Goal: Information Seeking & Learning: Learn about a topic

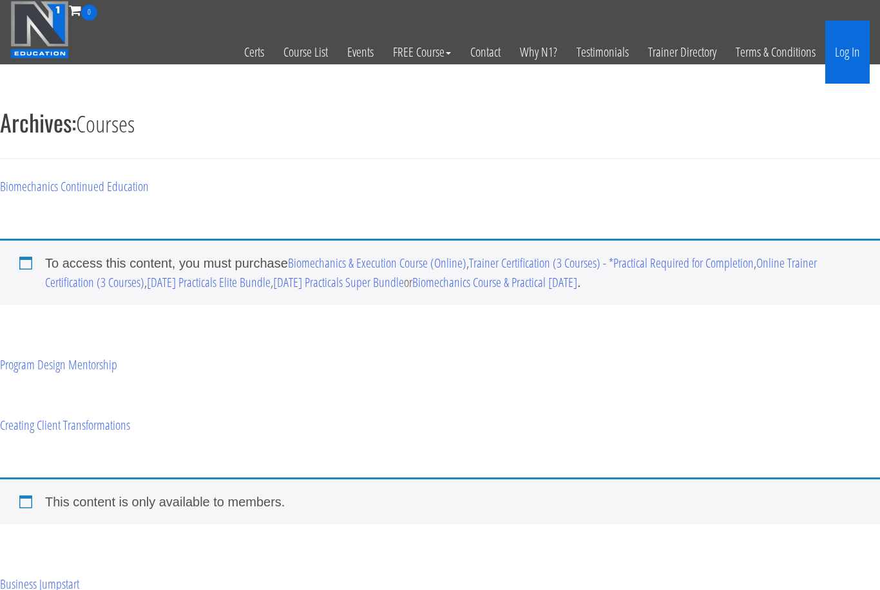
click at [850, 58] on link "Log In" at bounding box center [847, 52] width 44 height 63
click at [853, 59] on link "Log In" at bounding box center [847, 52] width 44 height 63
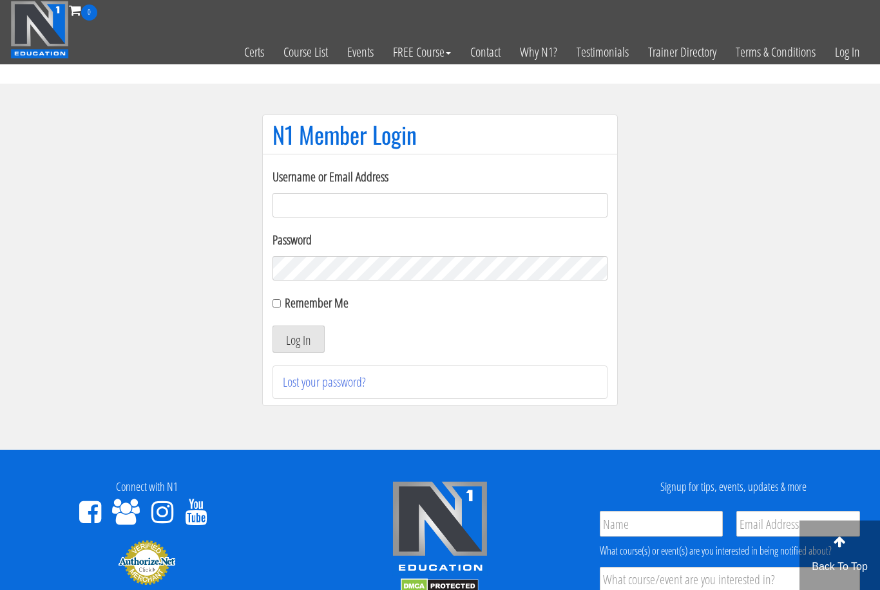
type input "filippo.cirocchi95@gmail.com"
click at [298, 340] on button "Log In" at bounding box center [298, 339] width 52 height 27
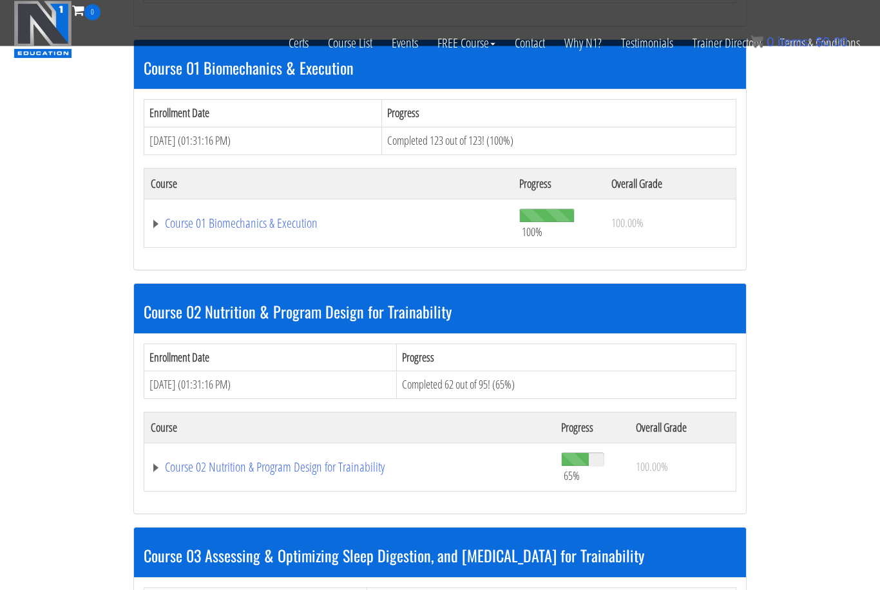
scroll to position [553, 0]
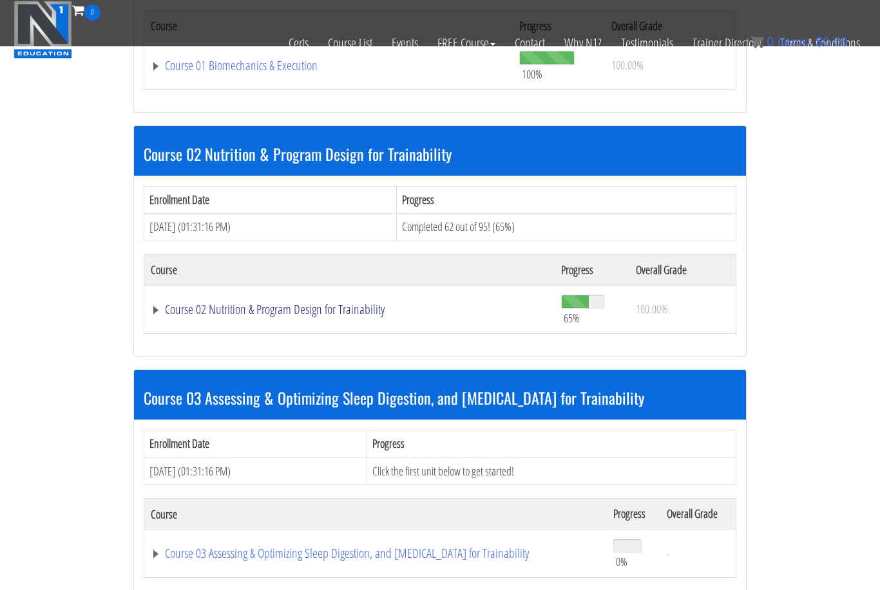
click at [238, 307] on link "Course 02 Nutrition & Program Design for Trainability" at bounding box center [349, 309] width 397 height 13
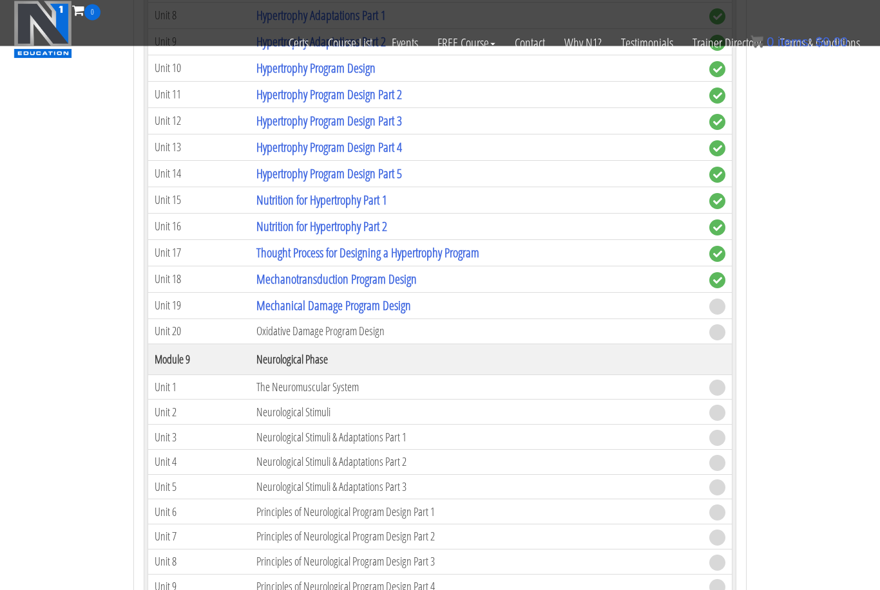
scroll to position [2485, 0]
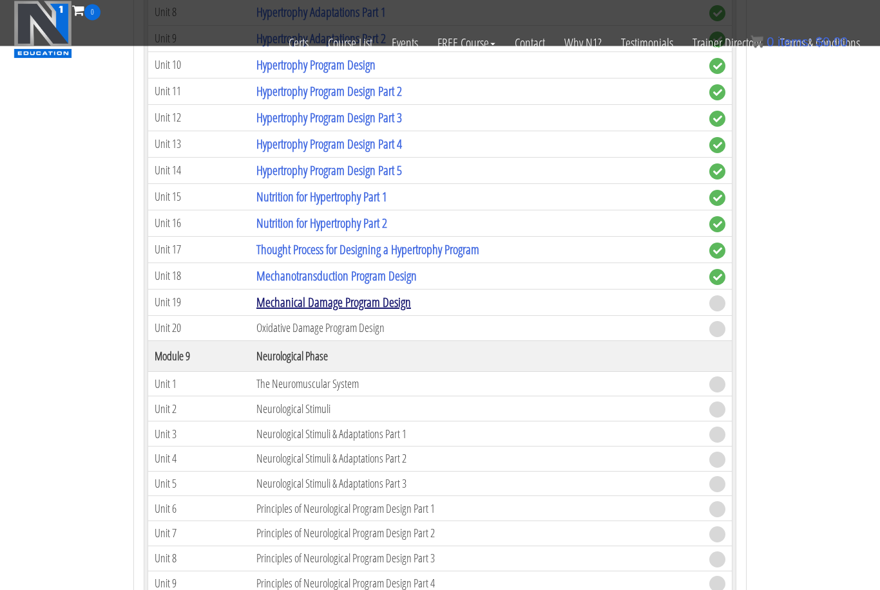
click at [356, 303] on link "Mechanical Damage Program Design" at bounding box center [333, 302] width 155 height 17
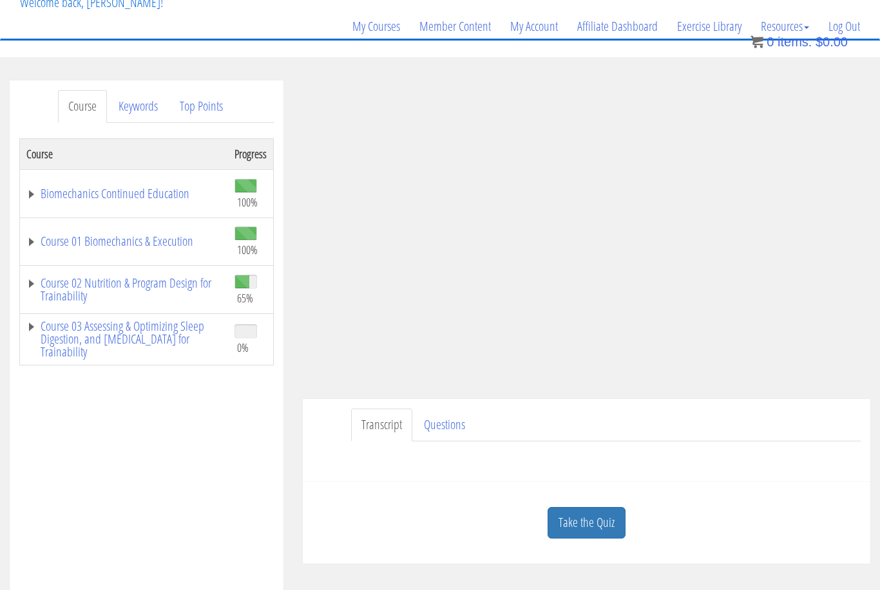
scroll to position [132, 0]
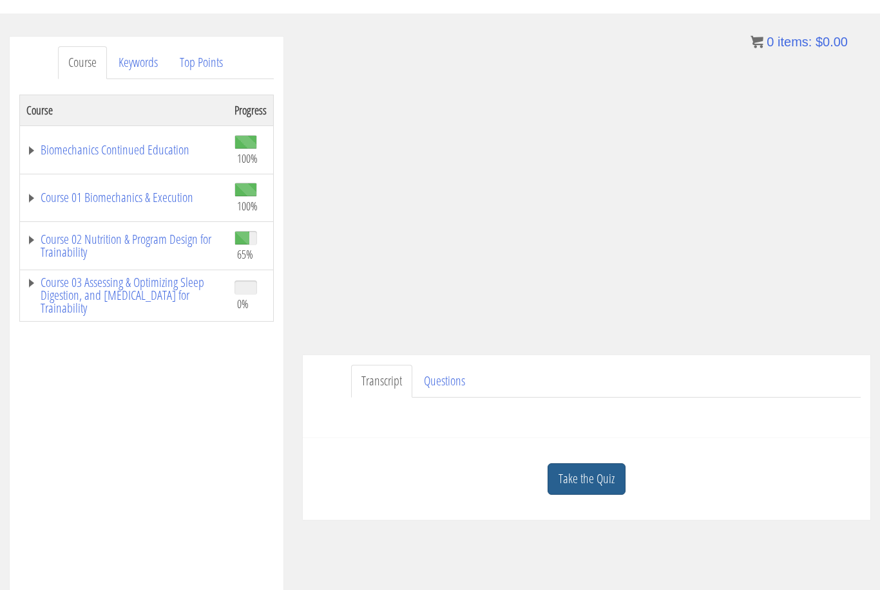
click at [599, 482] on link "Take the Quiz" at bounding box center [586, 480] width 78 height 32
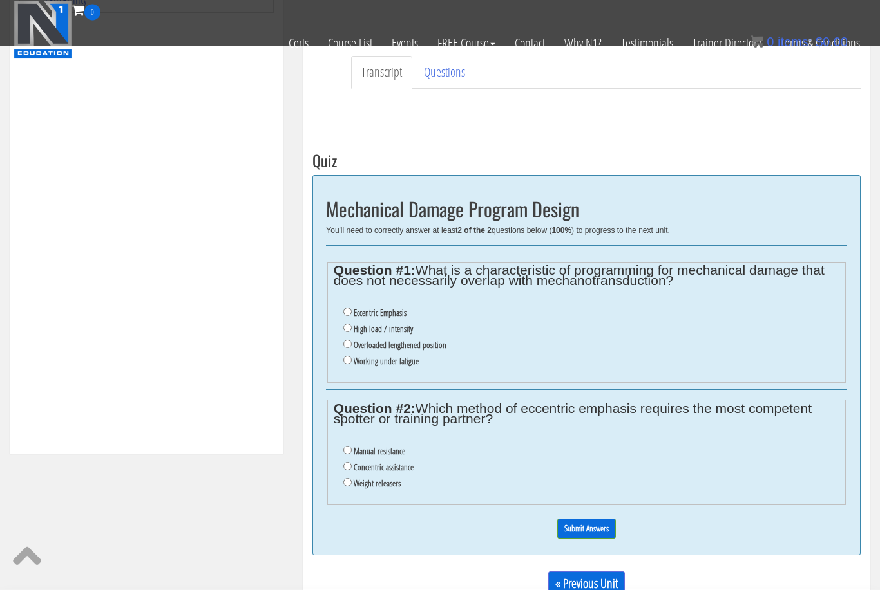
scroll to position [360, 0]
click at [347, 314] on input "Eccentric Emphasis" at bounding box center [347, 312] width 8 height 8
radio input "true"
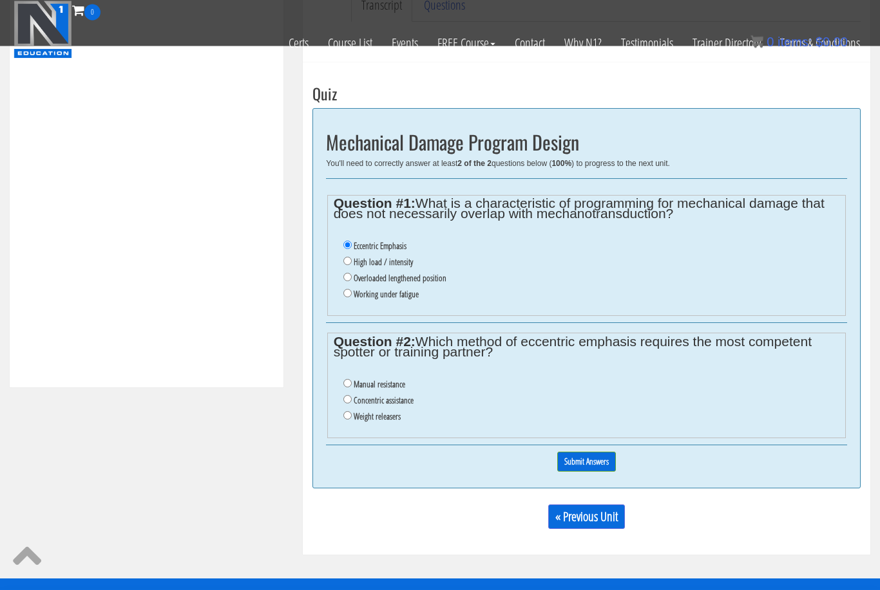
scroll to position [427, 0]
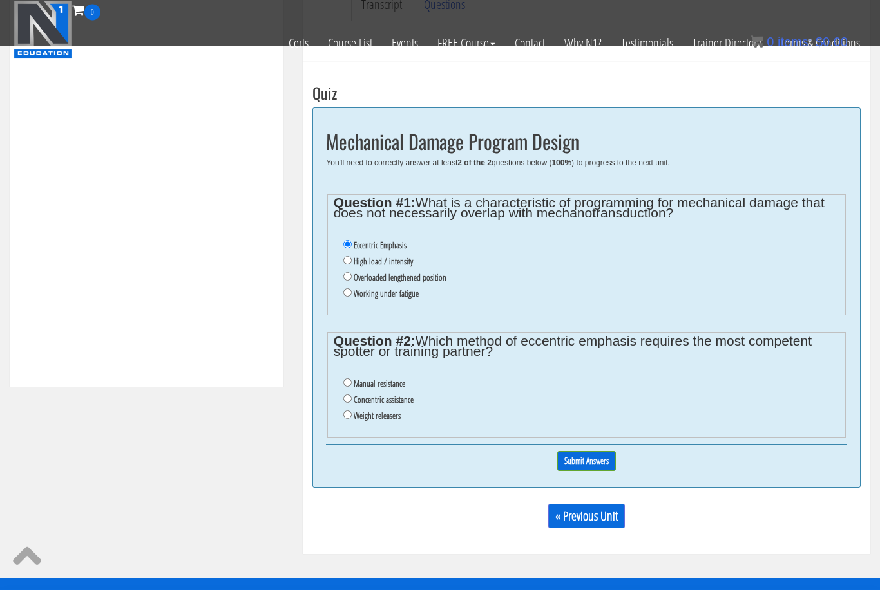
click at [398, 404] on label "Concentric assistance" at bounding box center [384, 400] width 60 height 10
click at [352, 404] on input "Concentric assistance" at bounding box center [347, 399] width 8 height 8
radio input "true"
click at [593, 467] on input "Submit Answers" at bounding box center [586, 462] width 59 height 20
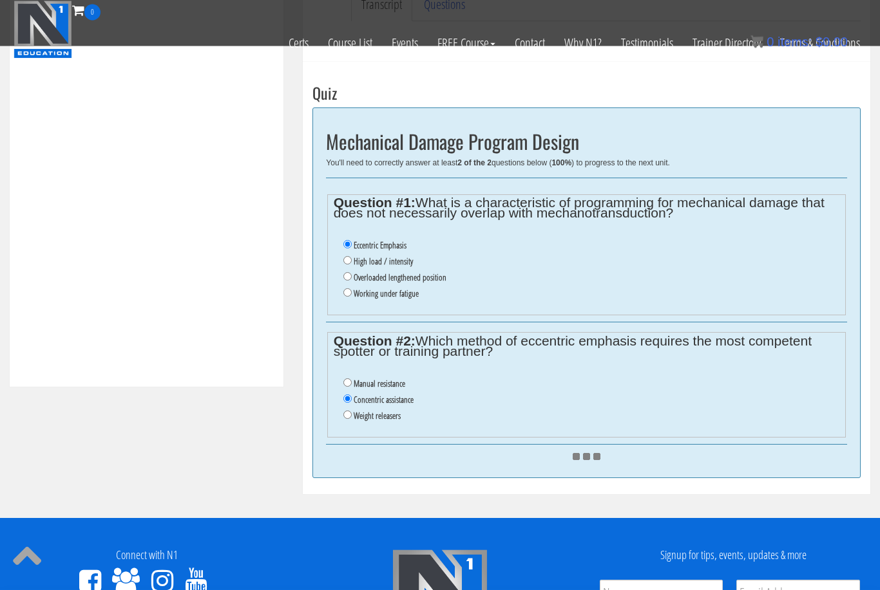
scroll to position [428, 0]
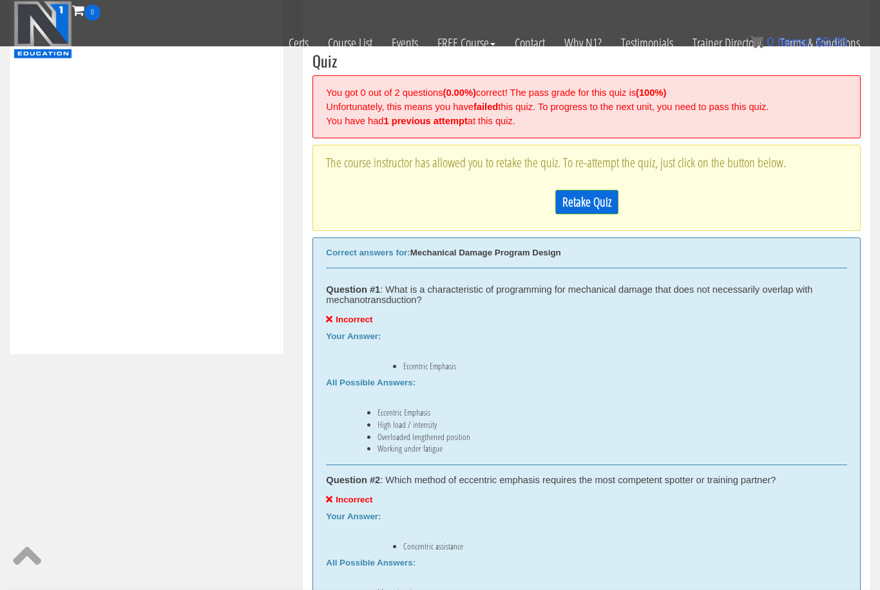
scroll to position [470, 0]
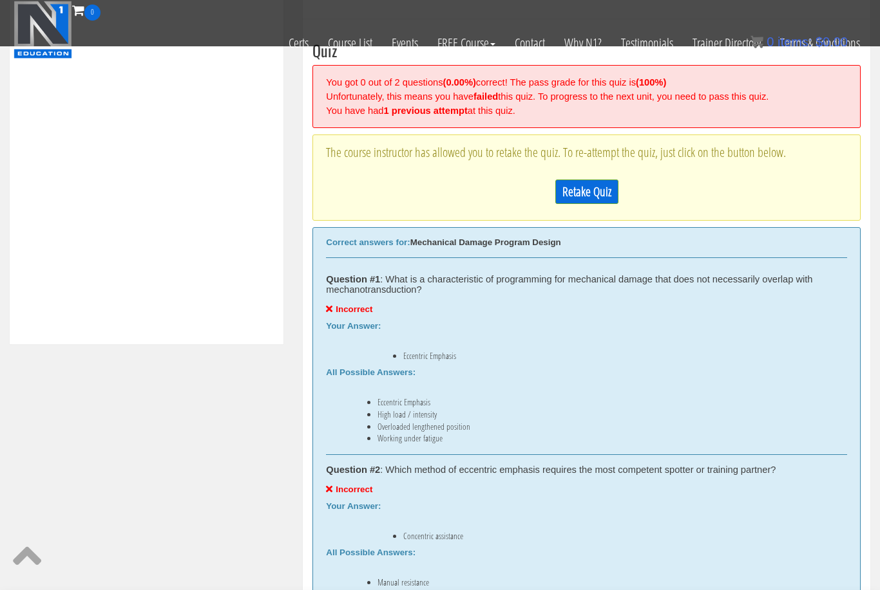
click at [577, 195] on link "Retake Quiz" at bounding box center [586, 192] width 63 height 24
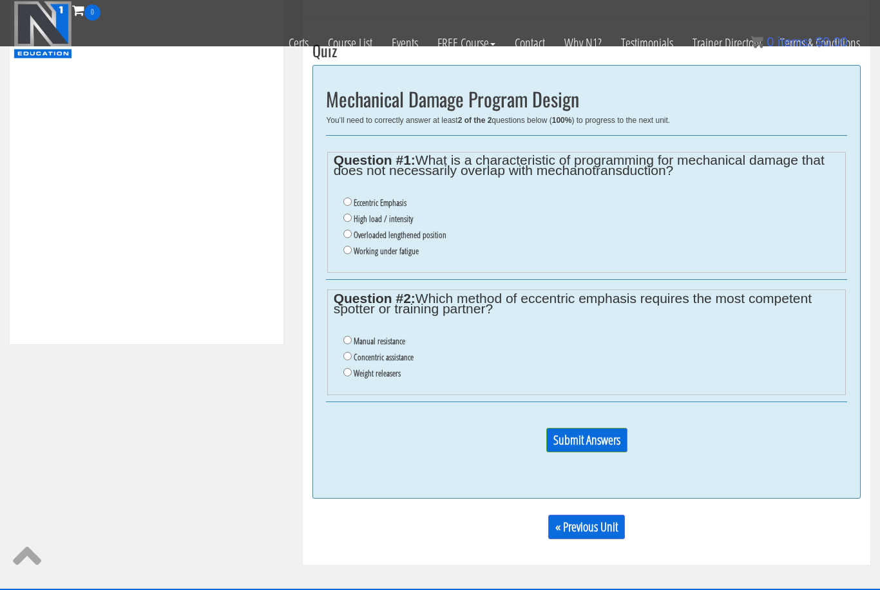
click at [345, 377] on input "Weight releasers" at bounding box center [347, 372] width 8 height 8
radio input "true"
click at [412, 254] on label "Working under fatigue" at bounding box center [386, 251] width 65 height 10
click at [352, 254] on input "Working under fatigue" at bounding box center [347, 250] width 8 height 8
radio input "true"
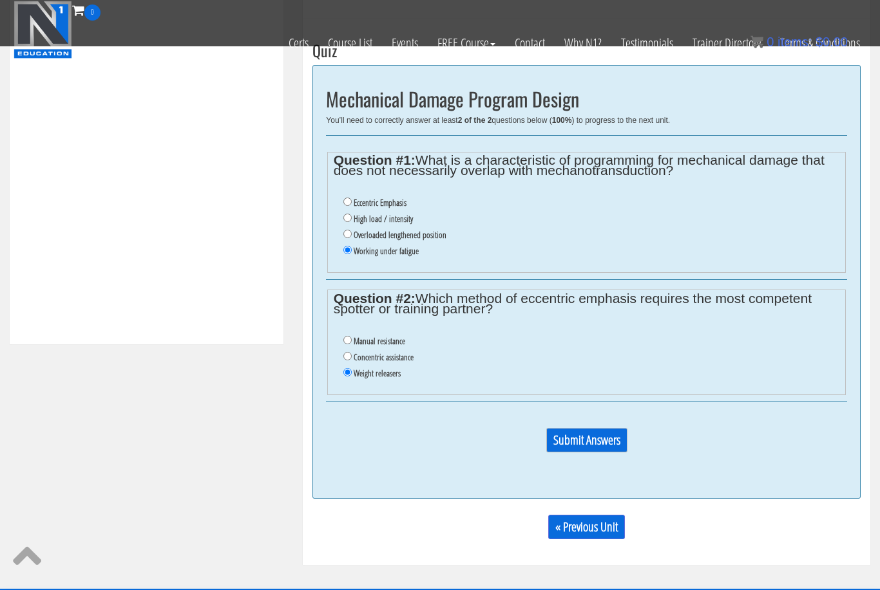
click at [565, 439] on input "Submit Answers" at bounding box center [586, 440] width 81 height 24
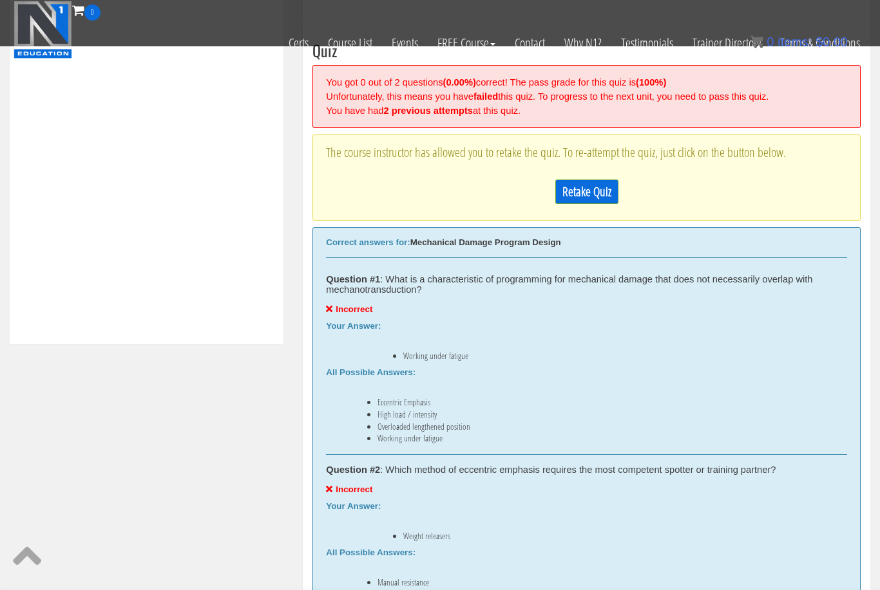
click at [595, 197] on link "Retake Quiz" at bounding box center [586, 192] width 63 height 24
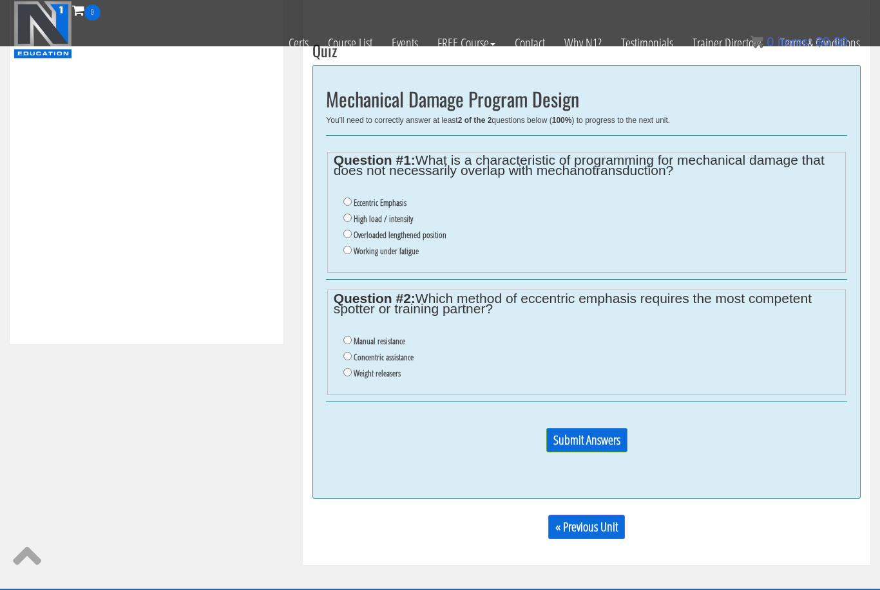
click at [404, 223] on label "High load / intensity" at bounding box center [383, 219] width 59 height 10
click at [352, 222] on input "High load / intensity" at bounding box center [347, 218] width 8 height 8
radio input "true"
click at [380, 374] on label "Weight releasers" at bounding box center [377, 373] width 47 height 10
click at [352, 374] on input "Weight releasers" at bounding box center [347, 372] width 8 height 8
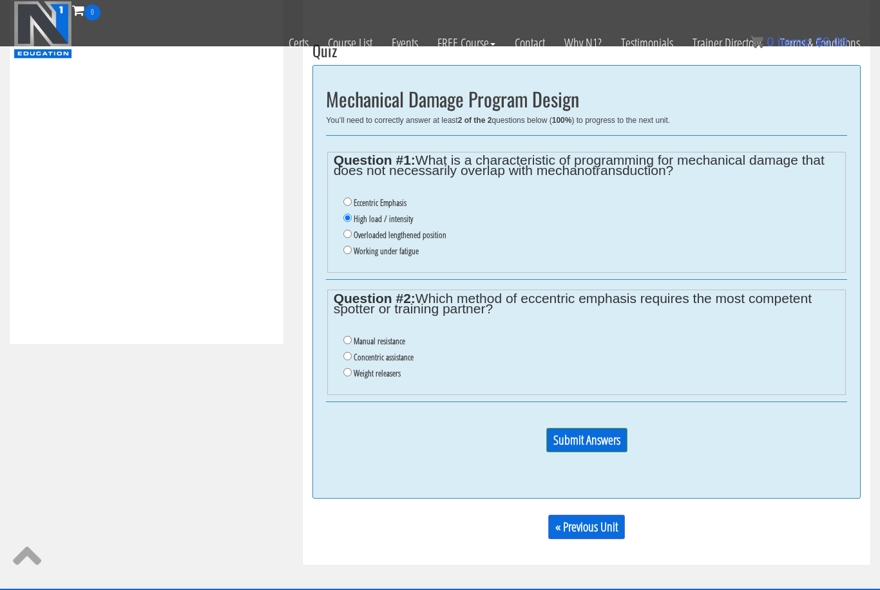
radio input "true"
click at [393, 341] on label "Manual resistance" at bounding box center [380, 341] width 52 height 10
click at [352, 341] on input "Manual resistance" at bounding box center [347, 340] width 8 height 8
radio input "true"
click at [602, 441] on input "Submit Answers" at bounding box center [586, 440] width 81 height 24
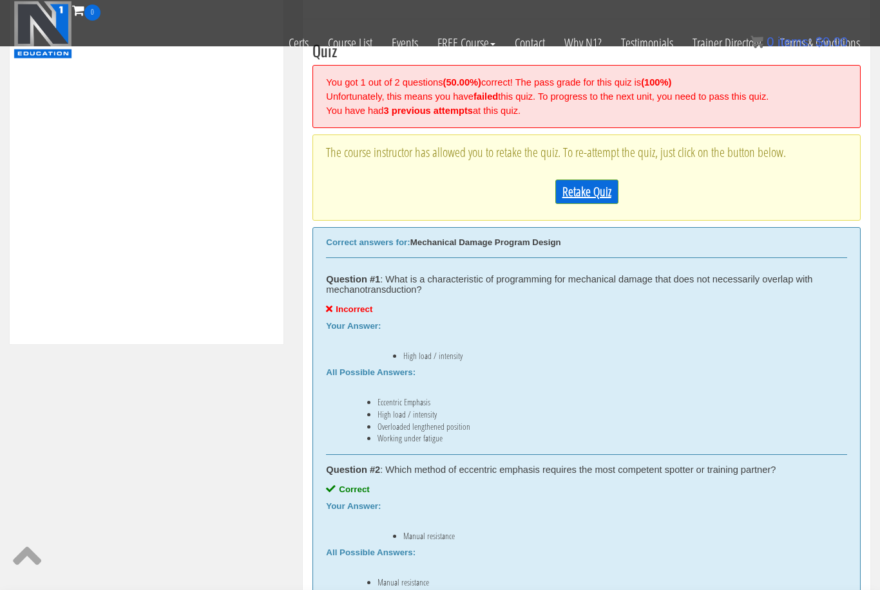
click at [605, 197] on link "Retake Quiz" at bounding box center [586, 192] width 63 height 24
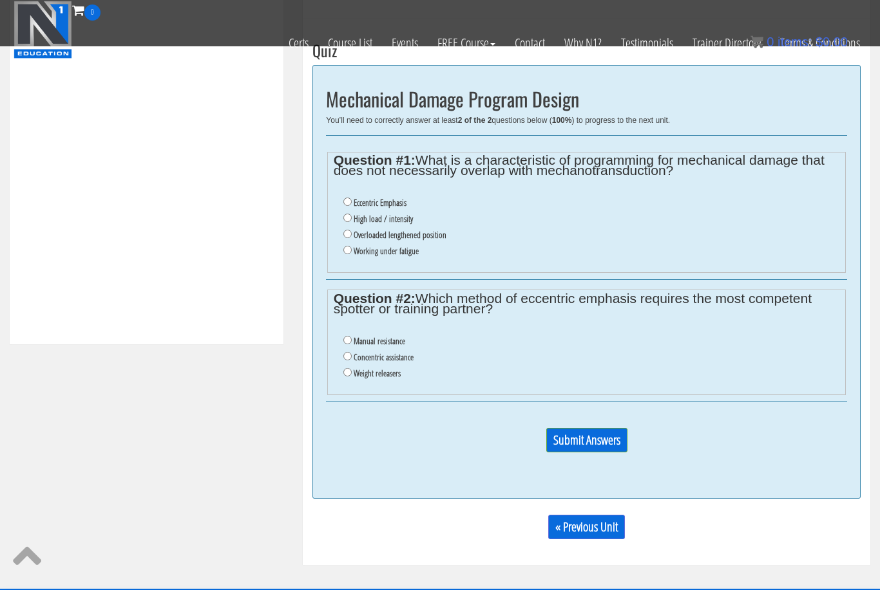
click at [413, 240] on label "Overloaded lengthened position" at bounding box center [400, 235] width 93 height 10
click at [352, 238] on input "Overloaded lengthened position" at bounding box center [347, 234] width 8 height 8
radio input "true"
click at [383, 342] on label "Manual resistance" at bounding box center [380, 341] width 52 height 10
click at [352, 342] on input "Manual resistance" at bounding box center [347, 340] width 8 height 8
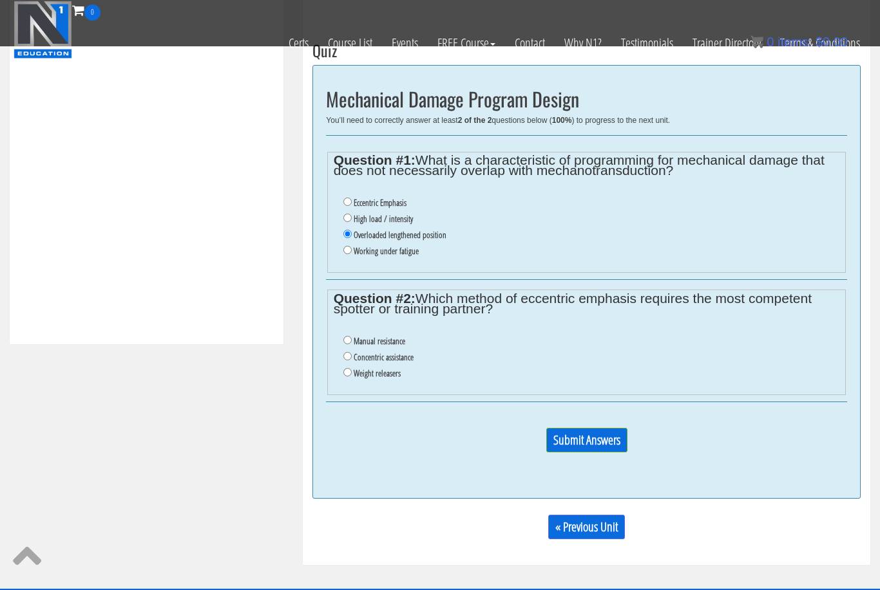
radio input "true"
click at [599, 442] on input "Submit Answers" at bounding box center [586, 440] width 81 height 24
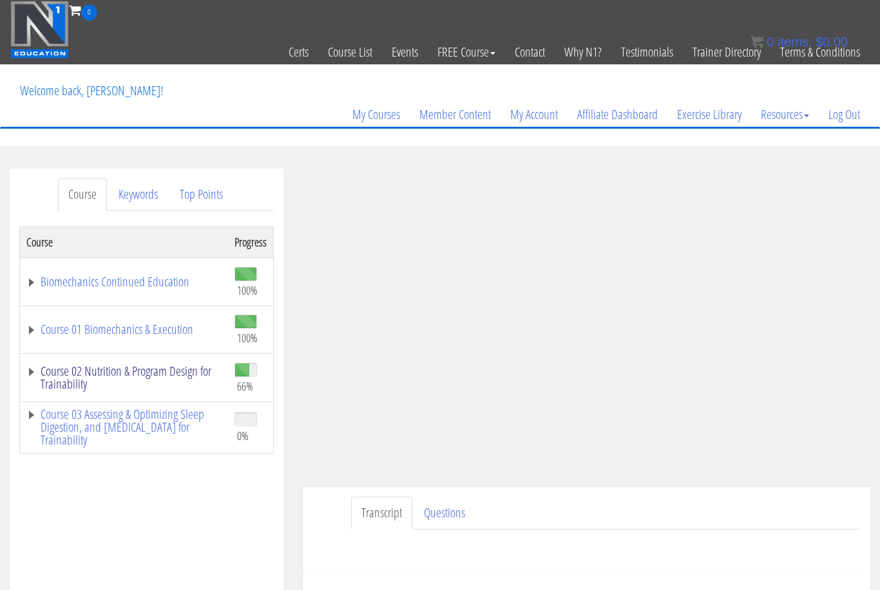
click at [102, 376] on link "Course 02 Nutrition & Program Design for Trainability" at bounding box center [123, 378] width 195 height 26
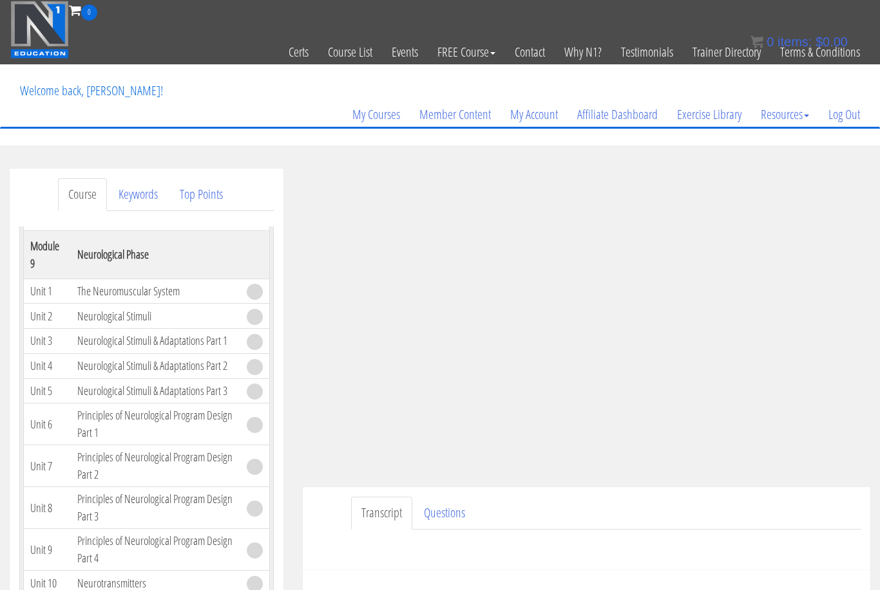
scroll to position [2610, 0]
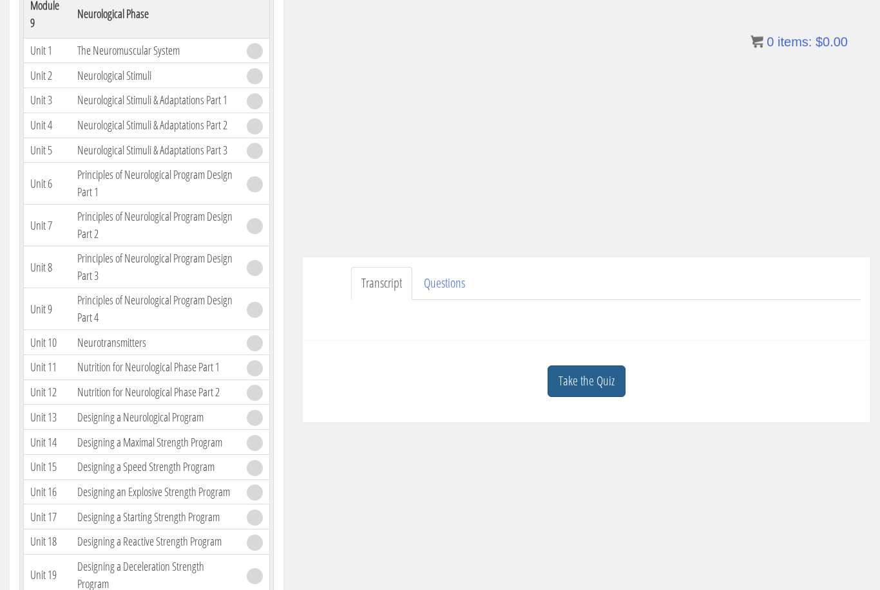
click at [574, 394] on link "Take the Quiz" at bounding box center [586, 382] width 78 height 32
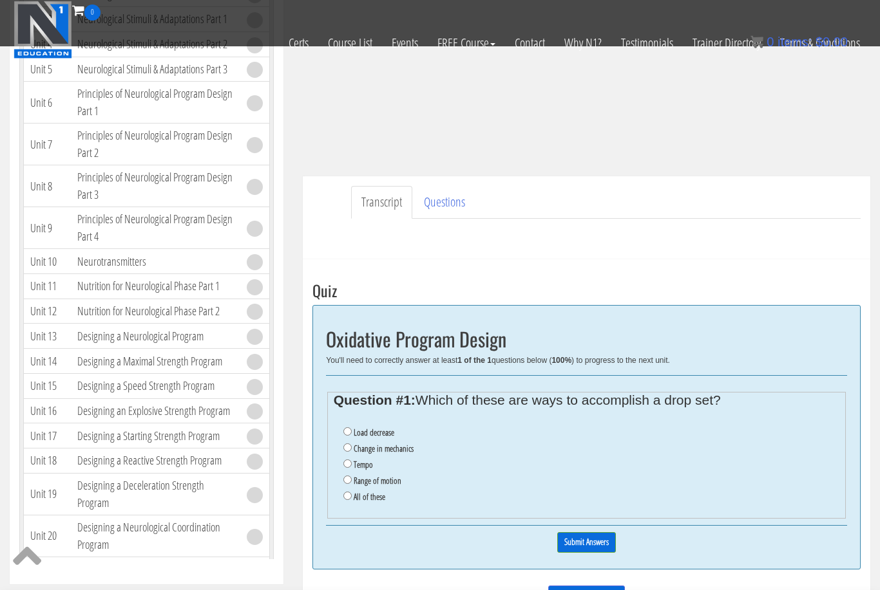
click at [349, 500] on input "All of these" at bounding box center [347, 496] width 8 height 8
radio input "true"
click at [598, 543] on input "Submit Answers" at bounding box center [586, 543] width 59 height 20
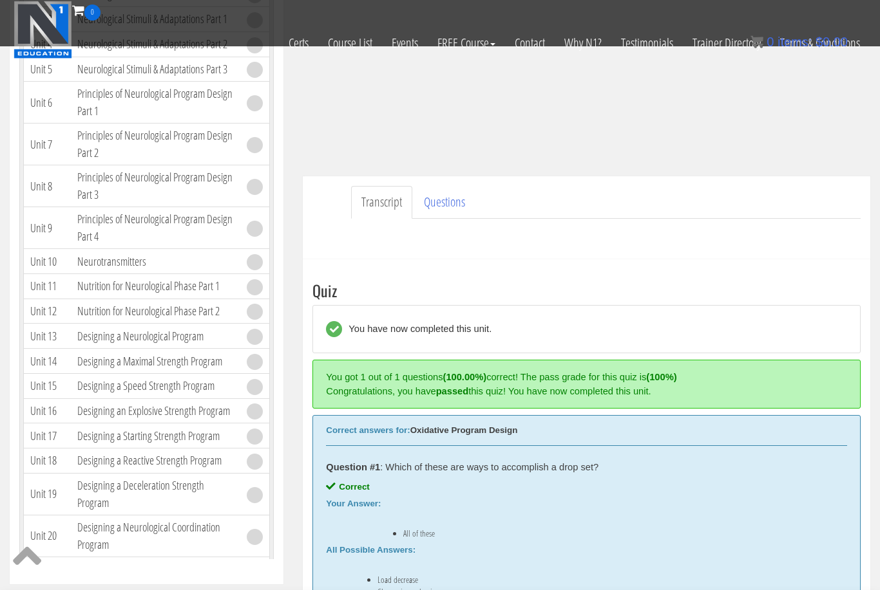
scroll to position [470, 0]
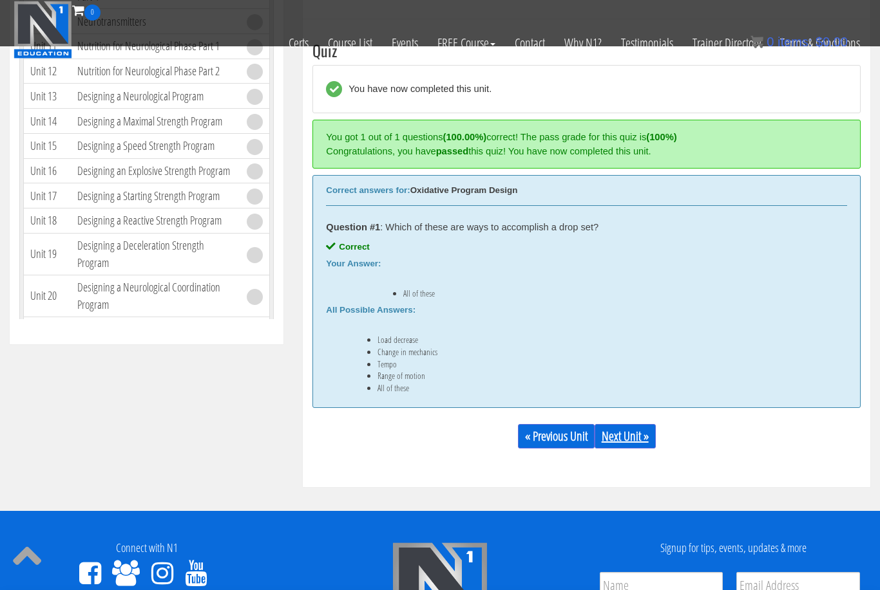
click at [632, 429] on link "Next Unit »" at bounding box center [624, 436] width 61 height 24
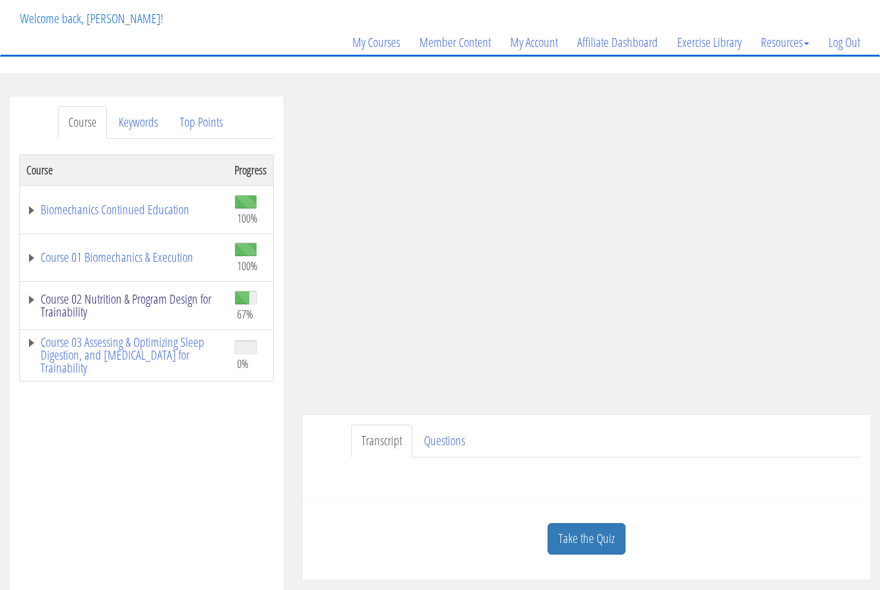
click at [166, 297] on link "Course 02 Nutrition & Program Design for Trainability" at bounding box center [123, 307] width 195 height 26
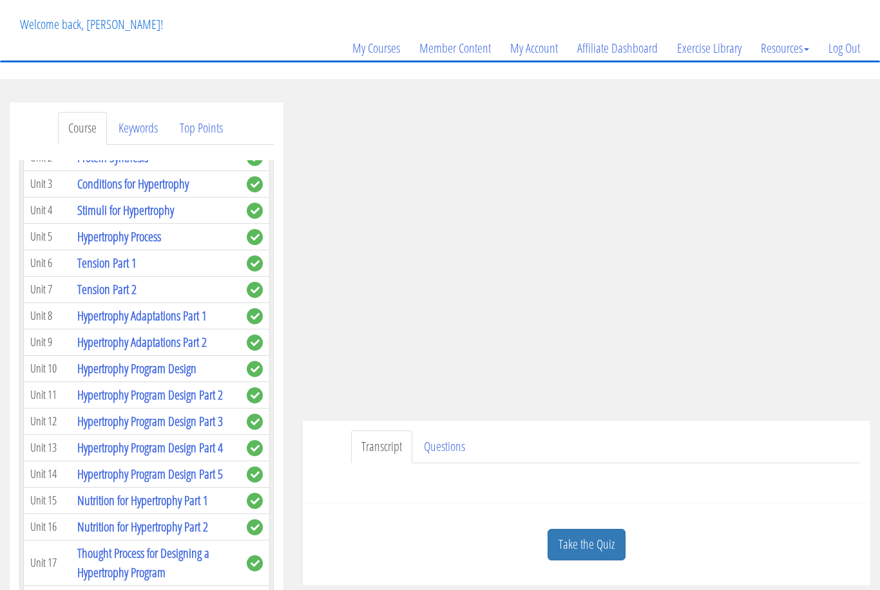
scroll to position [52, 0]
